Goal: Communication & Community: Answer question/provide support

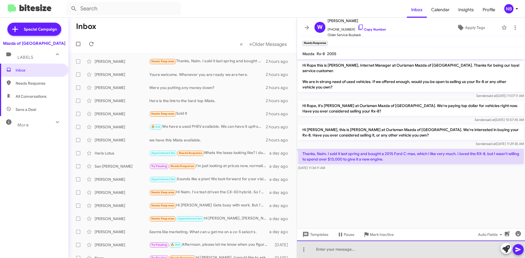
click at [354, 249] on div at bounding box center [411, 249] width 228 height 17
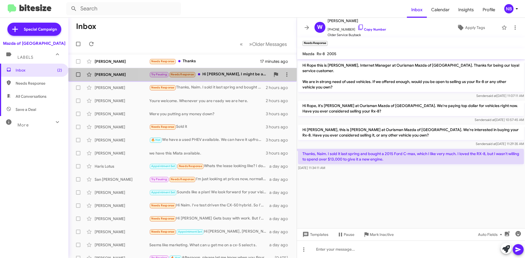
click at [233, 76] on div "Try Pausing Needs Response Hi [PERSON_NAME], I might be able to come [DATE] for…" at bounding box center [209, 74] width 121 height 6
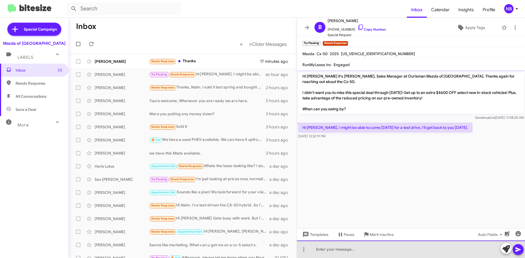
click at [353, 249] on div at bounding box center [411, 249] width 228 height 17
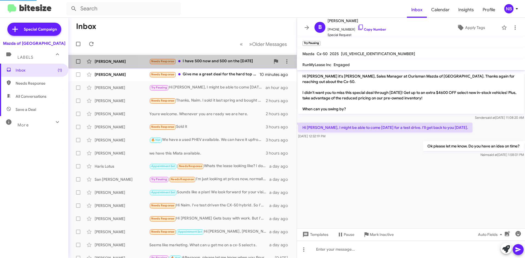
click at [208, 57] on div "[PERSON_NAME] Needs Response I have 500 now and 500 on the [DATE] 6 minutes ago" at bounding box center [182, 61] width 219 height 11
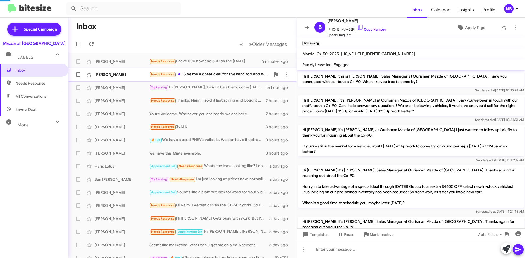
scroll to position [105, 0]
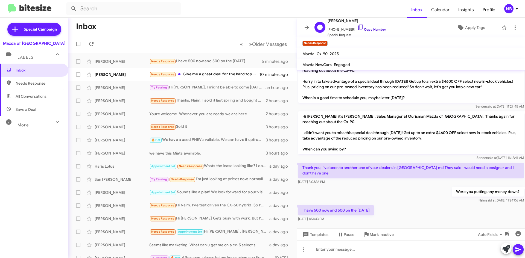
click at [364, 31] on link "Copy Number" at bounding box center [371, 29] width 29 height 4
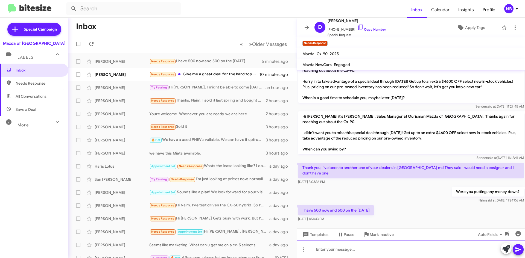
click at [328, 245] on div at bounding box center [411, 249] width 228 height 17
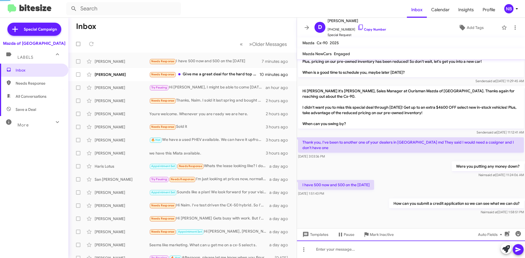
scroll to position [114, 0]
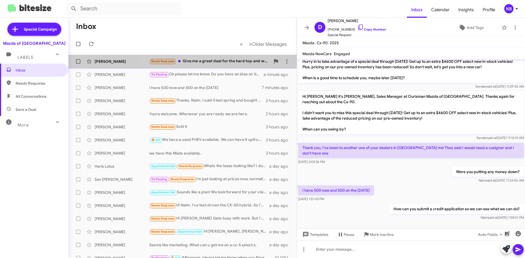
click at [206, 61] on div "Needs Response Give me a great deal for the hard top and will pay in cash. What…" at bounding box center [209, 61] width 121 height 6
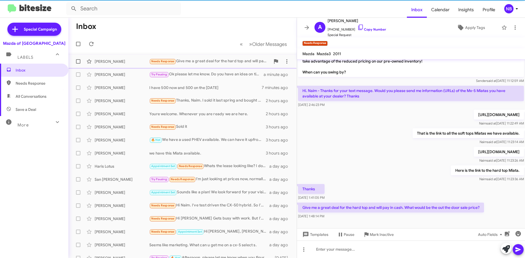
scroll to position [236, 0]
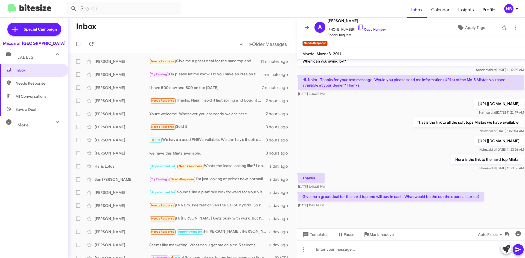
click at [422, 198] on p "Give me a great deal for the hard top and will pay in cash. What would be the o…" at bounding box center [391, 197] width 186 height 10
click at [363, 28] on link "Copy Number" at bounding box center [371, 29] width 29 height 4
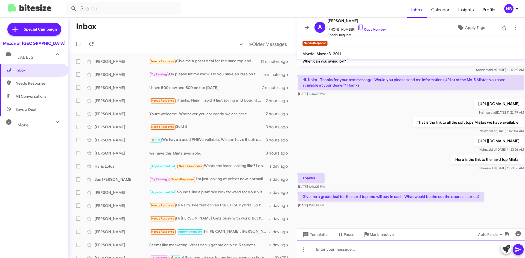
drag, startPoint x: 342, startPoint y: 244, endPoint x: 342, endPoint y: 247, distance: 3.3
click at [342, 247] on div at bounding box center [411, 249] width 228 height 17
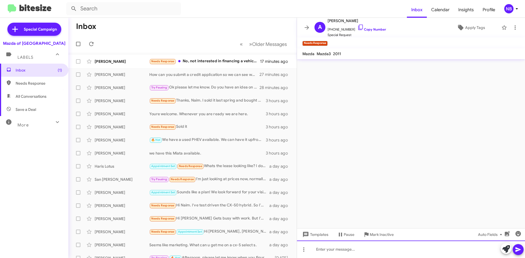
scroll to position [0, 0]
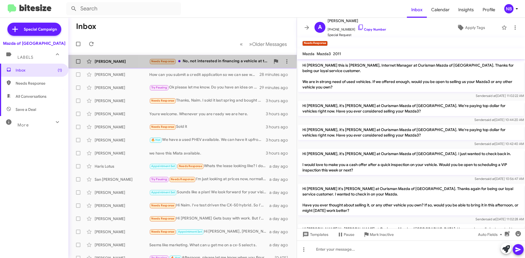
click at [210, 59] on div "Needs Response No, not interested in financing a vehicle at this time. I could …" at bounding box center [209, 61] width 121 height 6
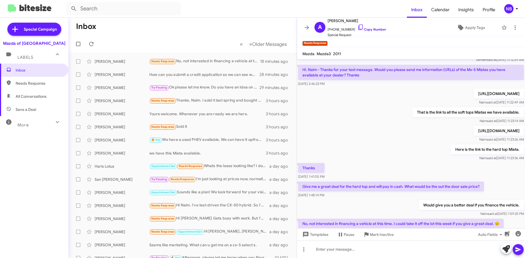
scroll to position [276, 0]
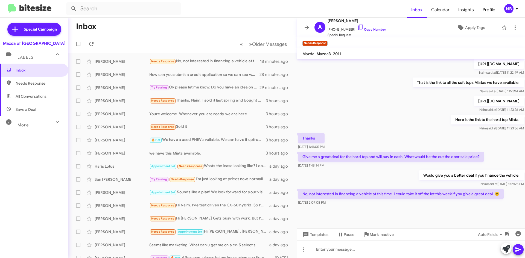
drag, startPoint x: 389, startPoint y: 195, endPoint x: 481, endPoint y: 203, distance: 92.2
click at [481, 203] on div "No, not interested in financing a vehicle at this time. I could take it off the…" at bounding box center [401, 197] width 206 height 16
click at [422, 196] on p "No, not interested in financing a vehicle at this time. I could take it off the…" at bounding box center [401, 194] width 206 height 10
click at [369, 29] on link "Copy Number" at bounding box center [371, 29] width 29 height 4
click at [357, 28] on icon at bounding box center [360, 27] width 7 height 7
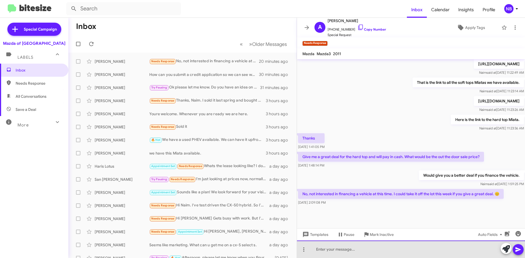
click at [325, 254] on div at bounding box center [411, 249] width 228 height 17
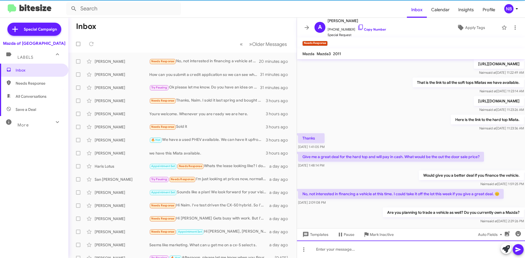
scroll to position [0, 0]
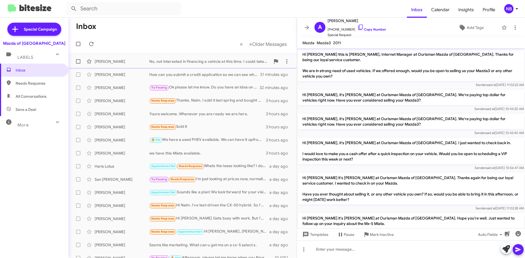
click at [196, 64] on div "[PERSON_NAME] No, not interested in financing a vehicle at this time. I could t…" at bounding box center [182, 61] width 219 height 11
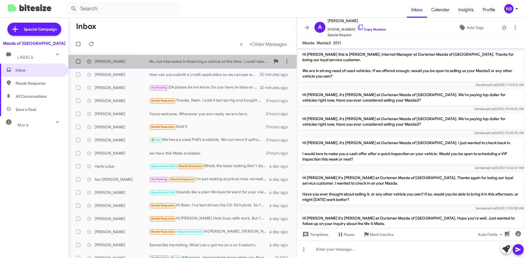
click at [220, 60] on div "No, not interested in financing a vehicle at this time. I could take it off the…" at bounding box center [209, 61] width 121 height 5
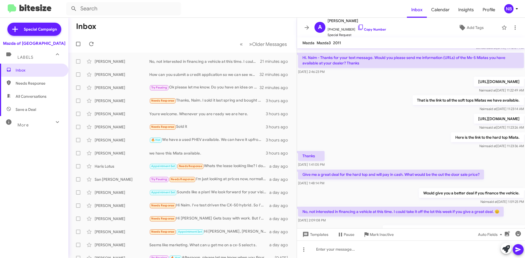
scroll to position [285, 0]
